Goal: Navigation & Orientation: Go to known website

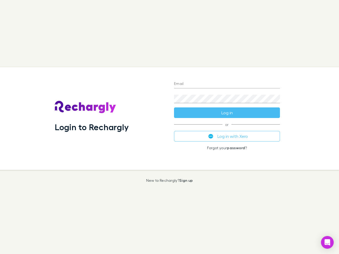
click at [169, 127] on div "Login to Rechargly" at bounding box center [110, 118] width 119 height 103
click at [227, 84] on input "Email" at bounding box center [227, 84] width 106 height 8
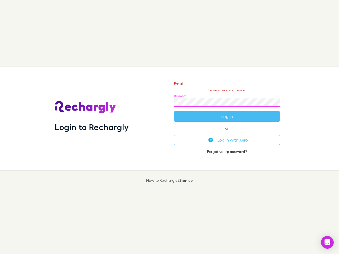
click at [227, 113] on form "Email Please enter a valid email. Password Log in" at bounding box center [227, 99] width 106 height 46
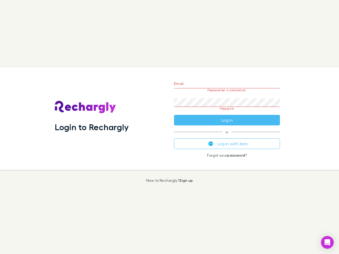
click at [227, 136] on div "Email Please enter a valid email. Password Please fill Log in or Log in with Xe…" at bounding box center [227, 118] width 114 height 103
click at [327, 242] on icon "Open Intercom Messenger" at bounding box center [327, 242] width 6 height 6
